Goal: Task Accomplishment & Management: Manage account settings

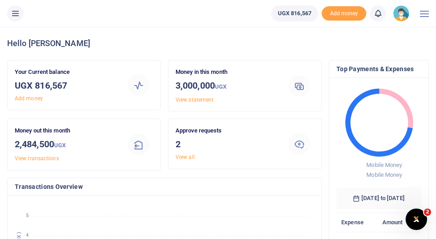
scroll to position [0, 0]
click at [185, 155] on link "View all" at bounding box center [185, 157] width 19 height 6
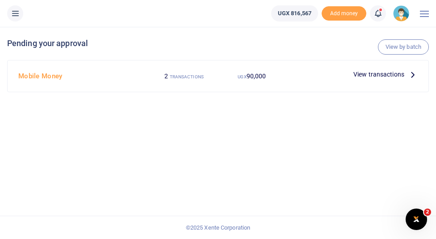
click at [363, 75] on span "View transactions" at bounding box center [379, 74] width 51 height 10
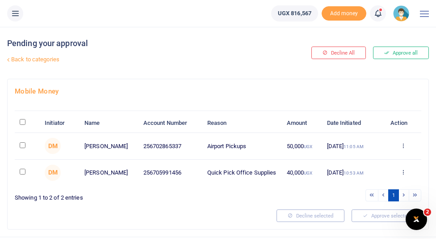
click at [24, 123] on input "\a \a : activate to sort column descending" at bounding box center [23, 122] width 6 height 6
checkbox input "true"
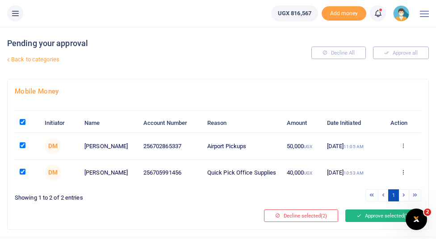
click at [375, 215] on button "Approve selected (2)" at bounding box center [383, 215] width 76 height 13
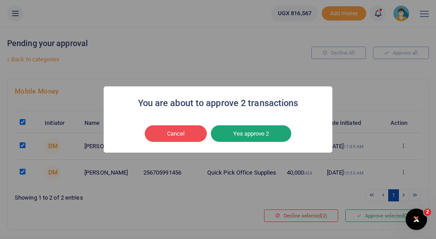
click at [270, 134] on button "Yes approve 2" at bounding box center [251, 133] width 80 height 17
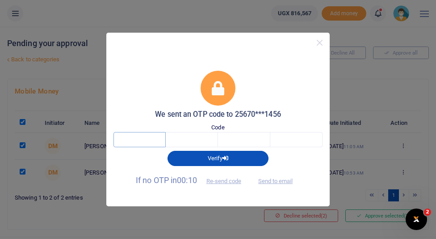
click at [143, 136] on input "text" at bounding box center [140, 139] width 52 height 15
type input "8"
type input "6"
type input "0"
type input "6"
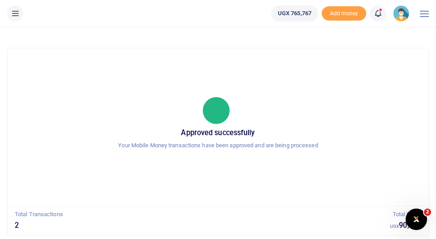
scroll to position [36, 0]
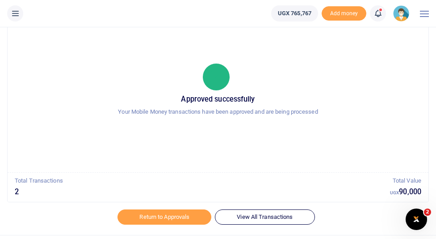
click at [228, 110] on p "Your Mobile Money transactions have been approved and are being processed" at bounding box center [218, 111] width 400 height 9
